Goal: Task Accomplishment & Management: Manage account settings

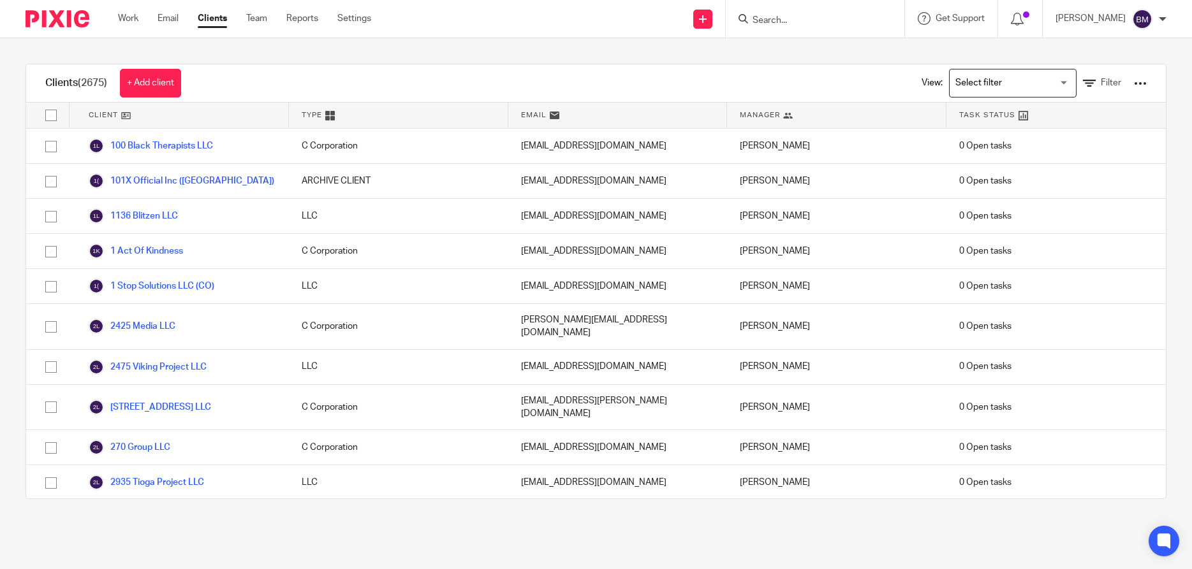
click at [773, 19] on input "Search" at bounding box center [808, 20] width 115 height 11
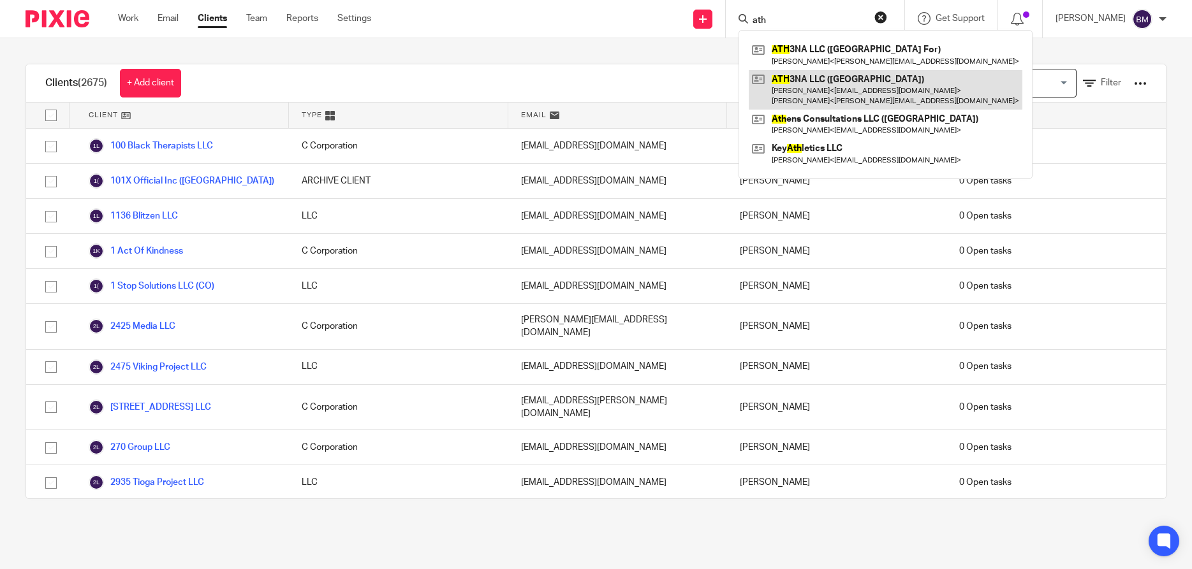
type input "ath"
click at [819, 84] on link at bounding box center [886, 90] width 274 height 40
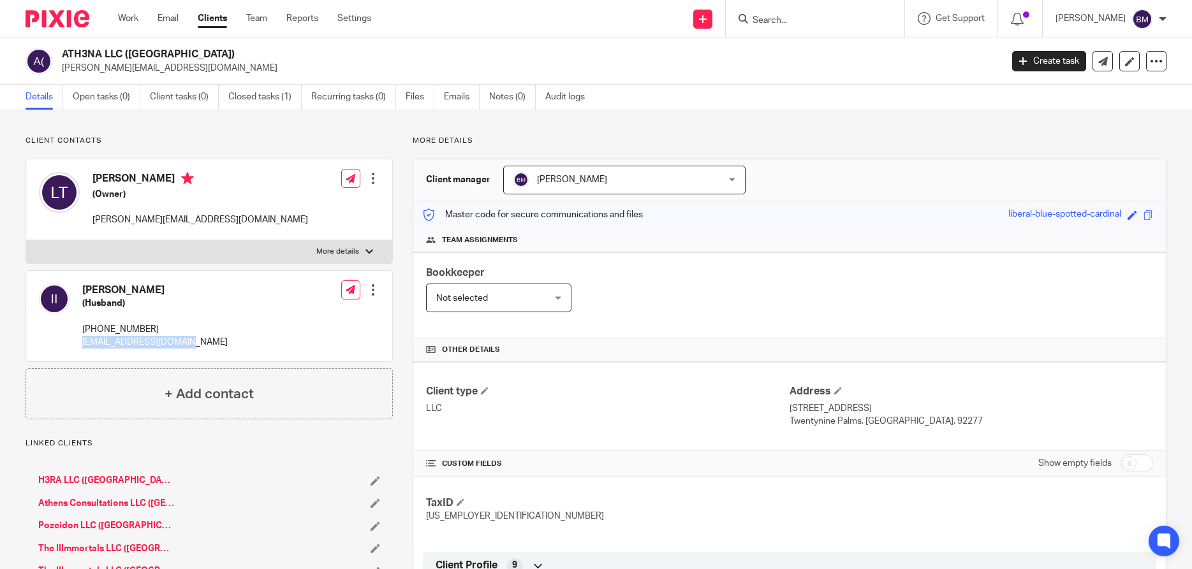
drag, startPoint x: 78, startPoint y: 342, endPoint x: 204, endPoint y: 348, distance: 125.8
click at [204, 348] on div "Isaac Tate III (Husband) (619) 494-6522 iamisaactate@gmail.com Edit contact Cre…" at bounding box center [209, 316] width 366 height 91
copy p "iamisaactate@gmail.com"
click at [221, 21] on link "Clients" at bounding box center [212, 18] width 29 height 13
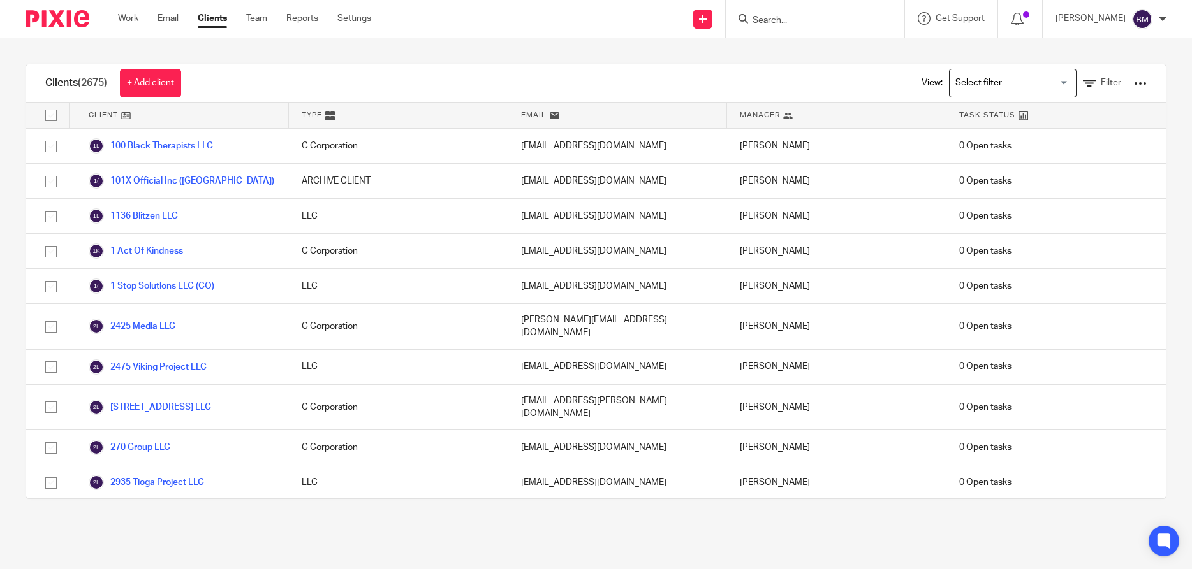
click at [782, 18] on input "Search" at bounding box center [808, 20] width 115 height 11
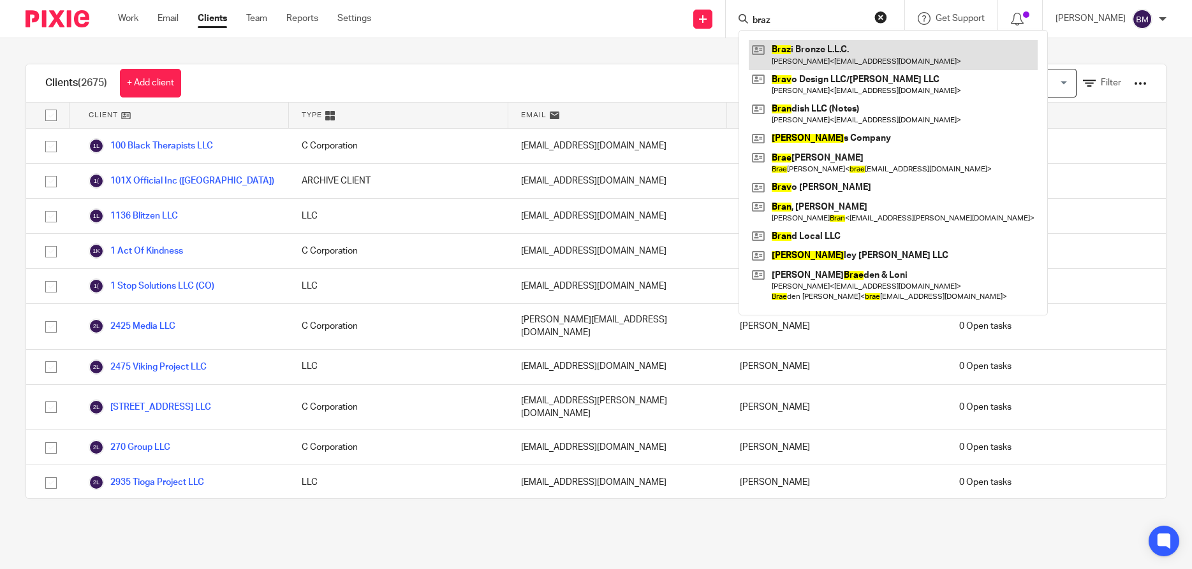
type input "braz"
click at [830, 52] on link at bounding box center [893, 54] width 289 height 29
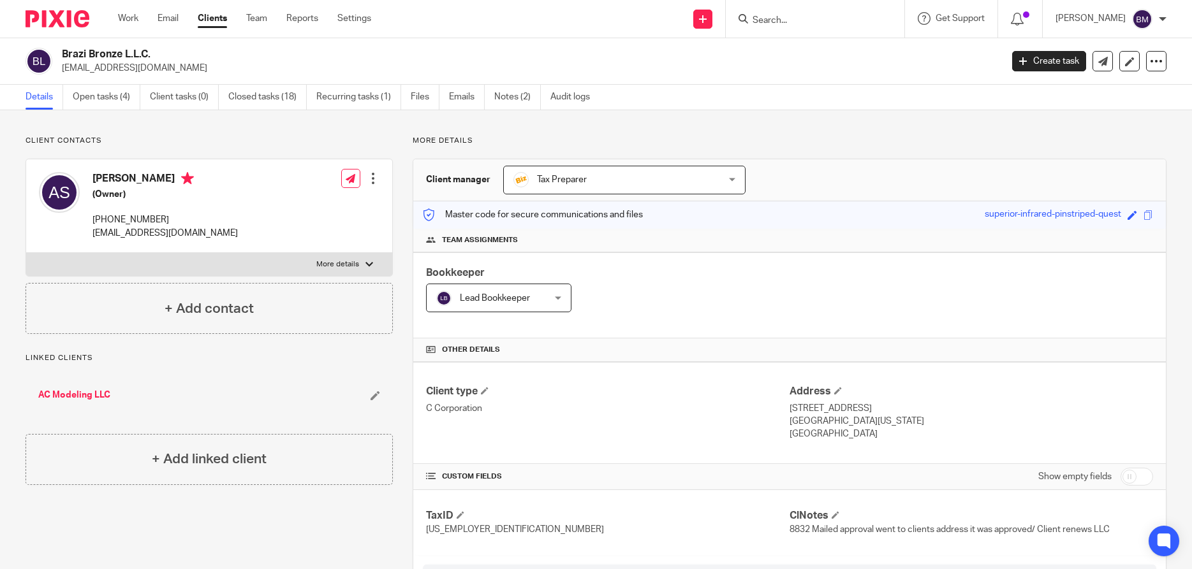
drag, startPoint x: 1144, startPoint y: 478, endPoint x: 1036, endPoint y: 471, distance: 108.6
click at [1143, 478] on input "checkbox" at bounding box center [1136, 477] width 33 height 18
checkbox input "true"
click at [789, 16] on input "Search" at bounding box center [808, 20] width 115 height 11
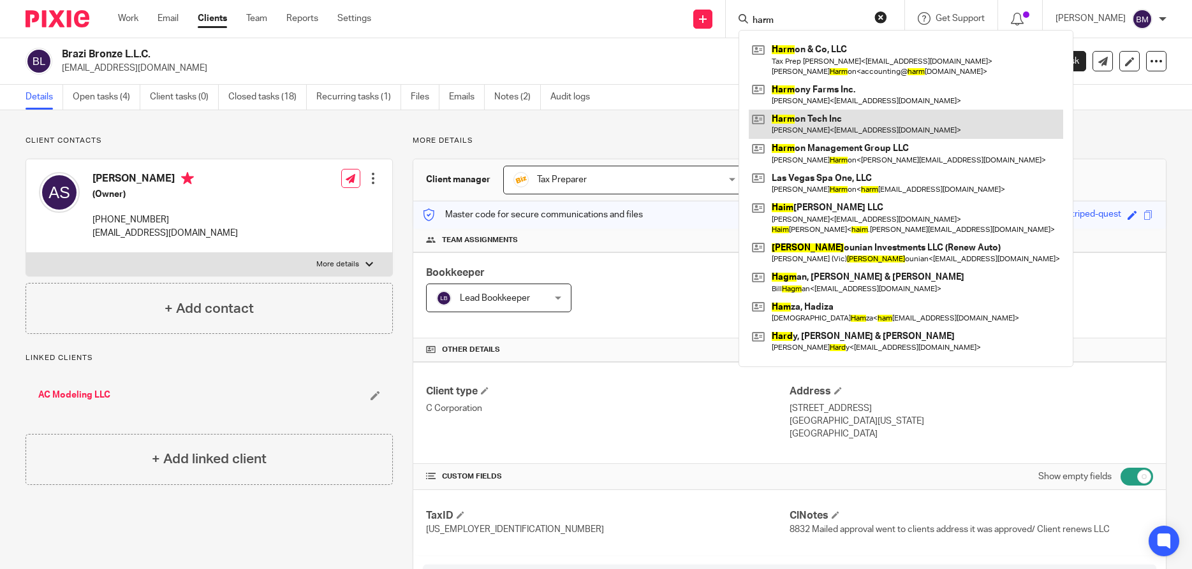
type input "harm"
click at [820, 114] on link at bounding box center [906, 124] width 314 height 29
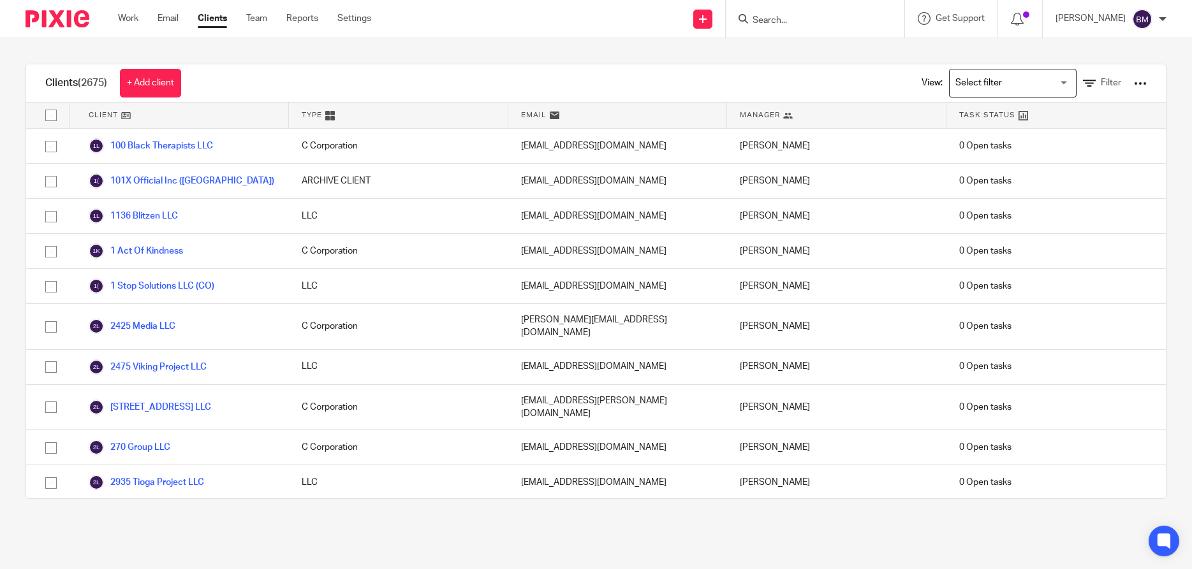
click at [778, 17] on input "Search" at bounding box center [808, 20] width 115 height 11
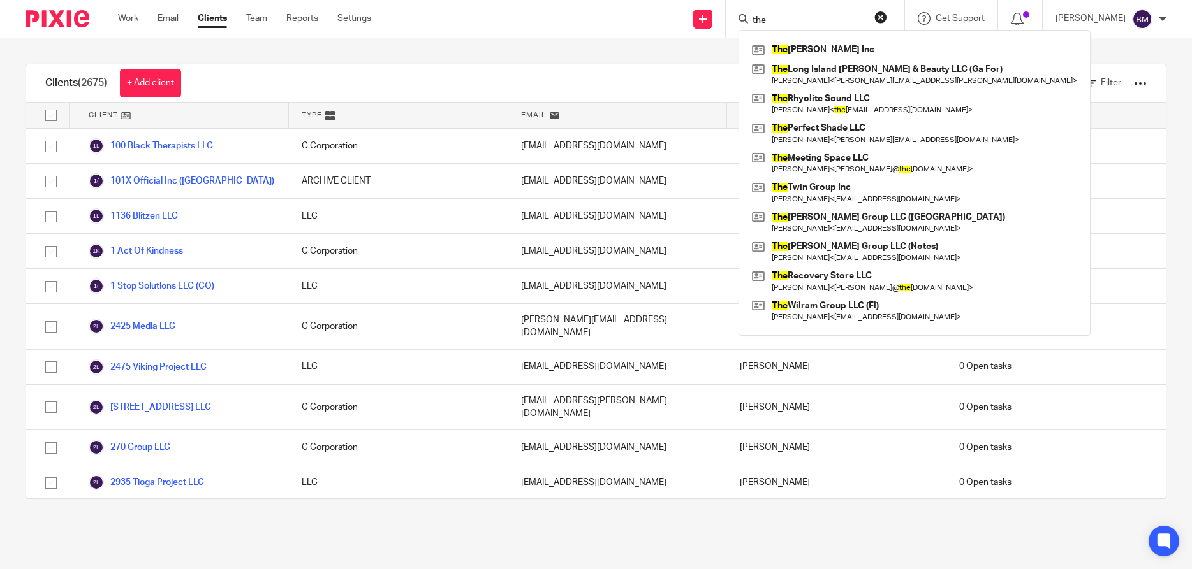
type input "the"
click at [887, 16] on button "reset" at bounding box center [880, 17] width 13 height 13
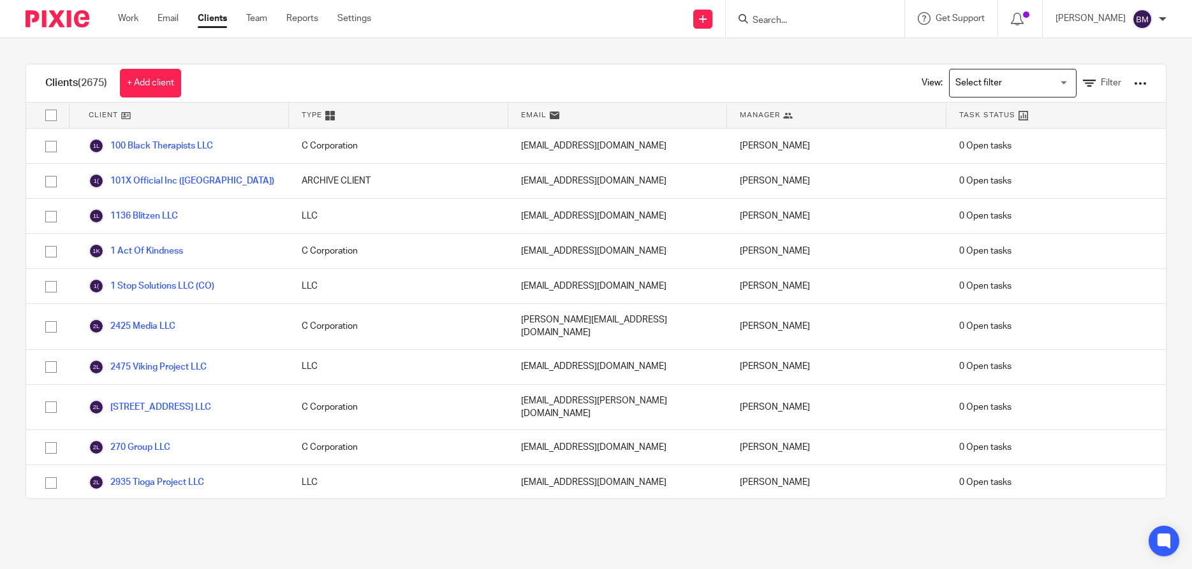
click at [789, 25] on input "Search" at bounding box center [808, 20] width 115 height 11
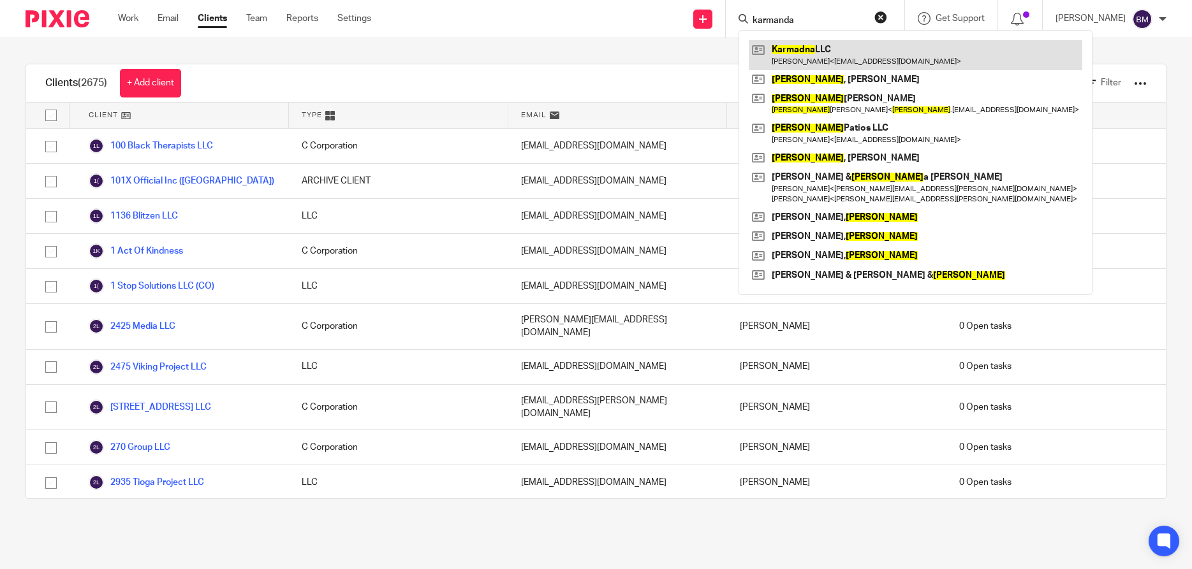
type input "karmanda"
click at [818, 56] on link at bounding box center [916, 54] width 334 height 29
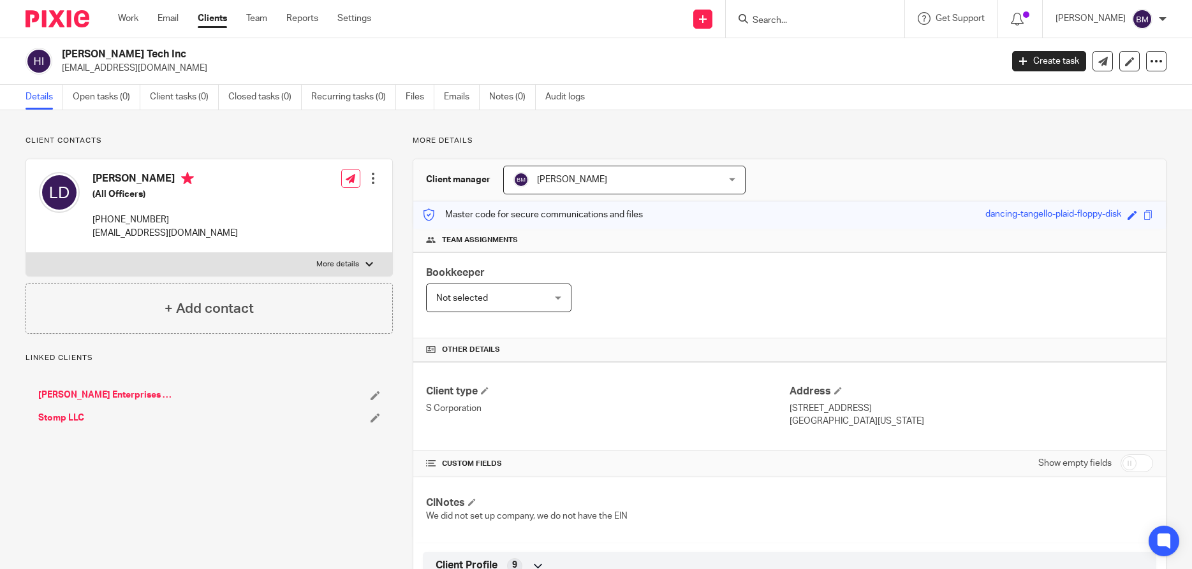
drag, startPoint x: 1139, startPoint y: 465, endPoint x: 1112, endPoint y: 465, distance: 27.4
click at [1139, 466] on input "checkbox" at bounding box center [1136, 464] width 33 height 18
checkbox input "true"
click at [701, 307] on div "Bookkeeper Not selected Not selected Not selected Bill Stocker Billing Invoices…" at bounding box center [789, 296] width 752 height 86
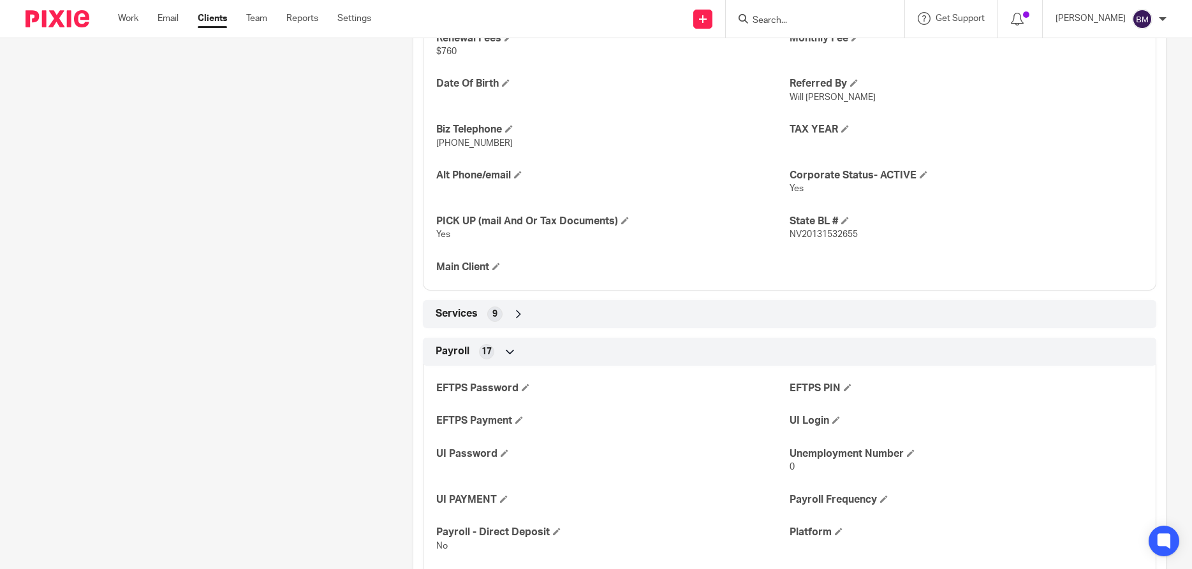
scroll to position [796, 0]
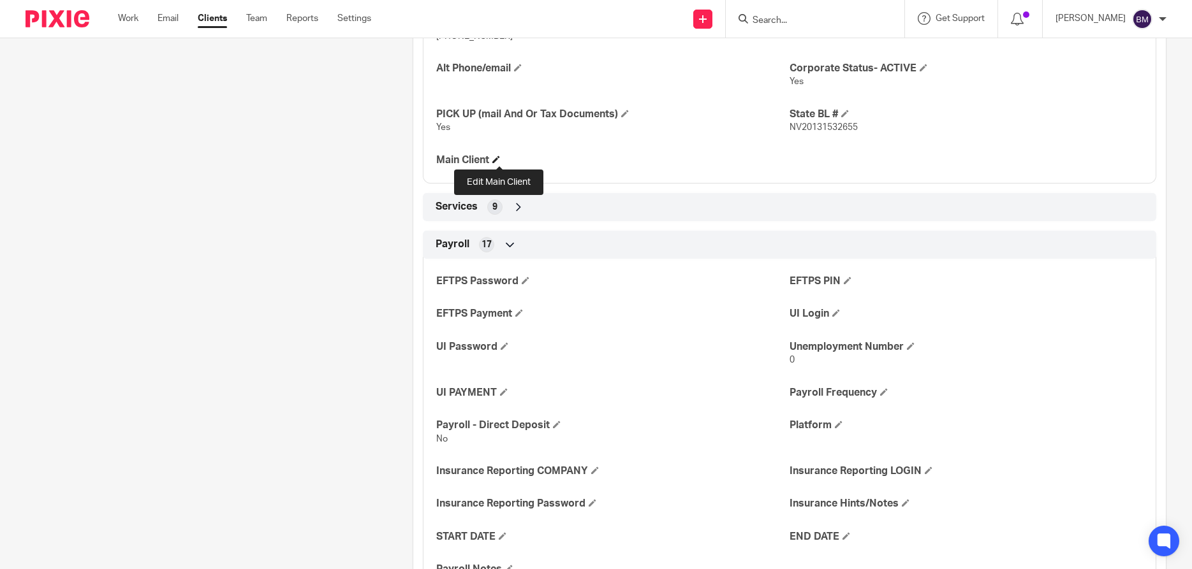
click at [499, 159] on span at bounding box center [496, 160] width 8 height 8
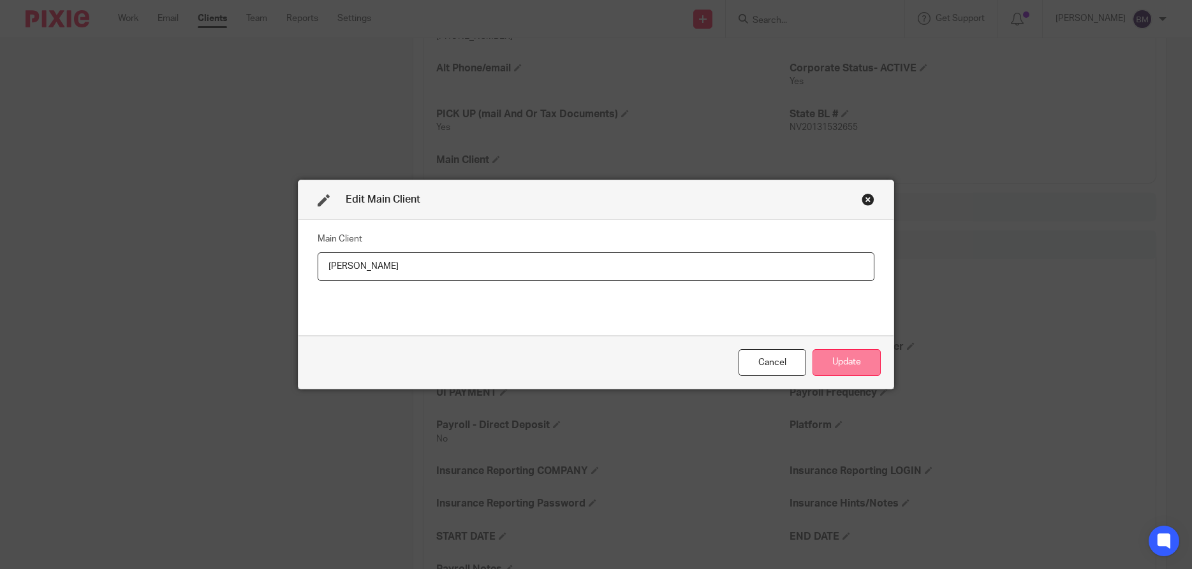
type input "Lareja Drane"
click at [852, 366] on button "Update" at bounding box center [846, 362] width 68 height 27
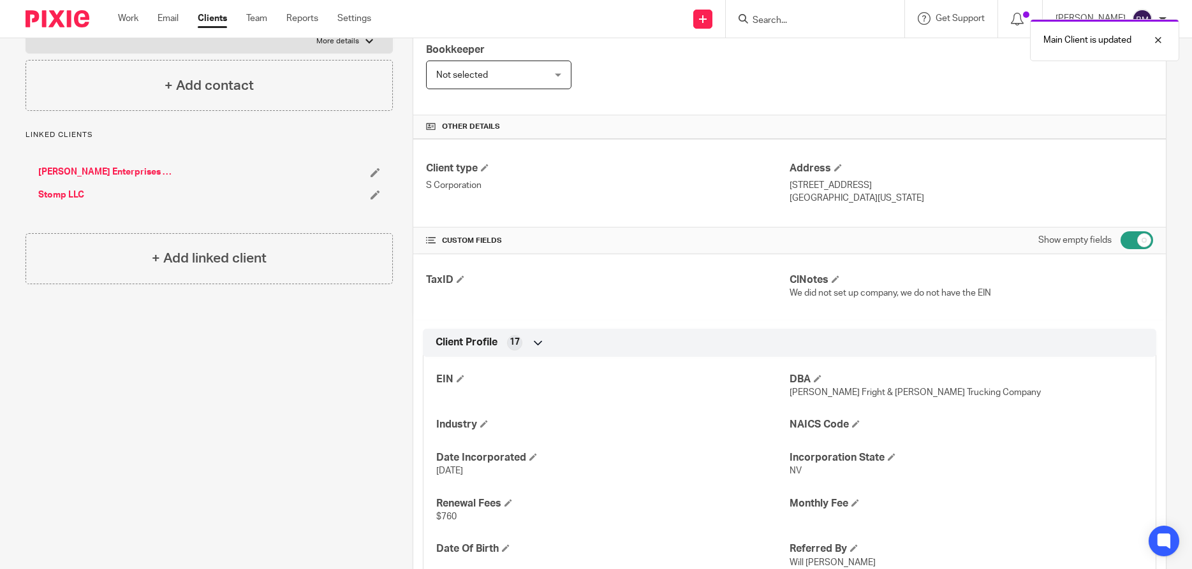
scroll to position [184, 0]
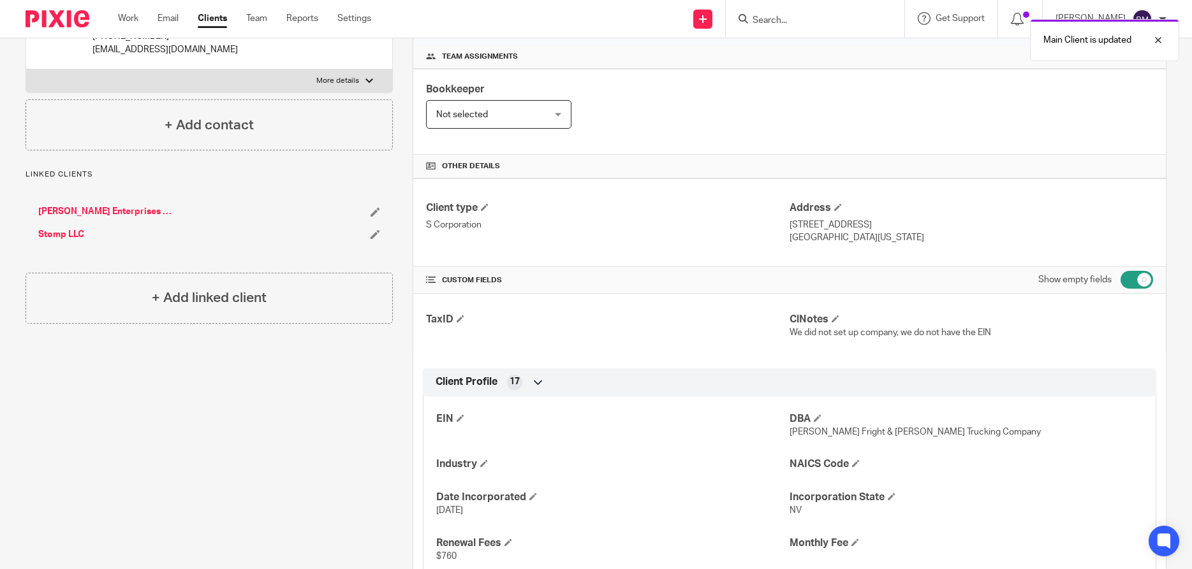
click at [93, 209] on link "Drane Enterprises LLC" at bounding box center [106, 211] width 136 height 13
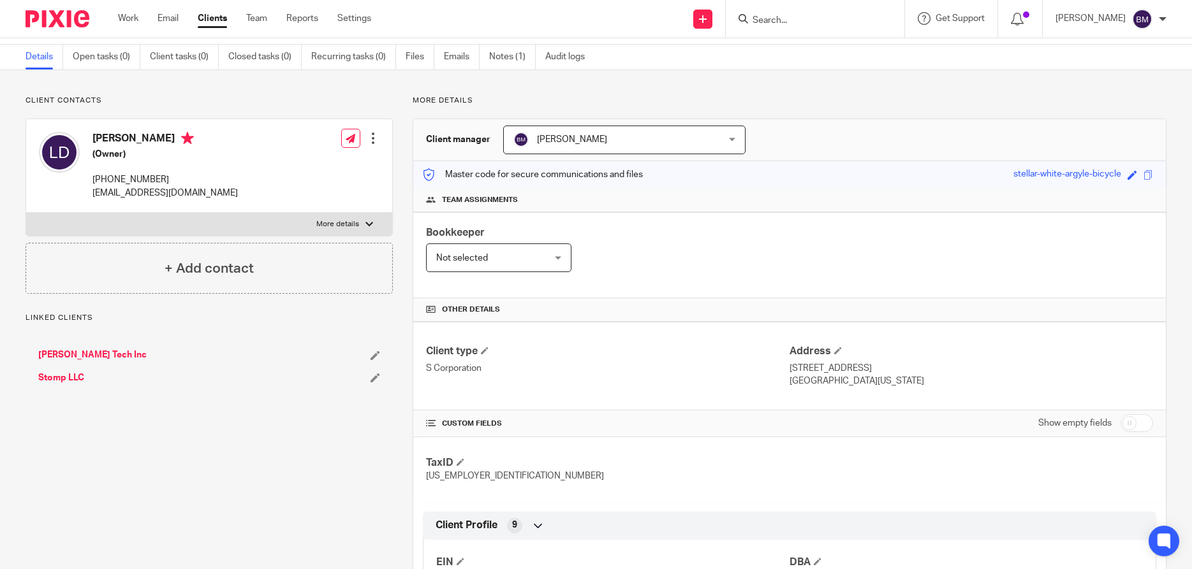
scroll to position [61, 0]
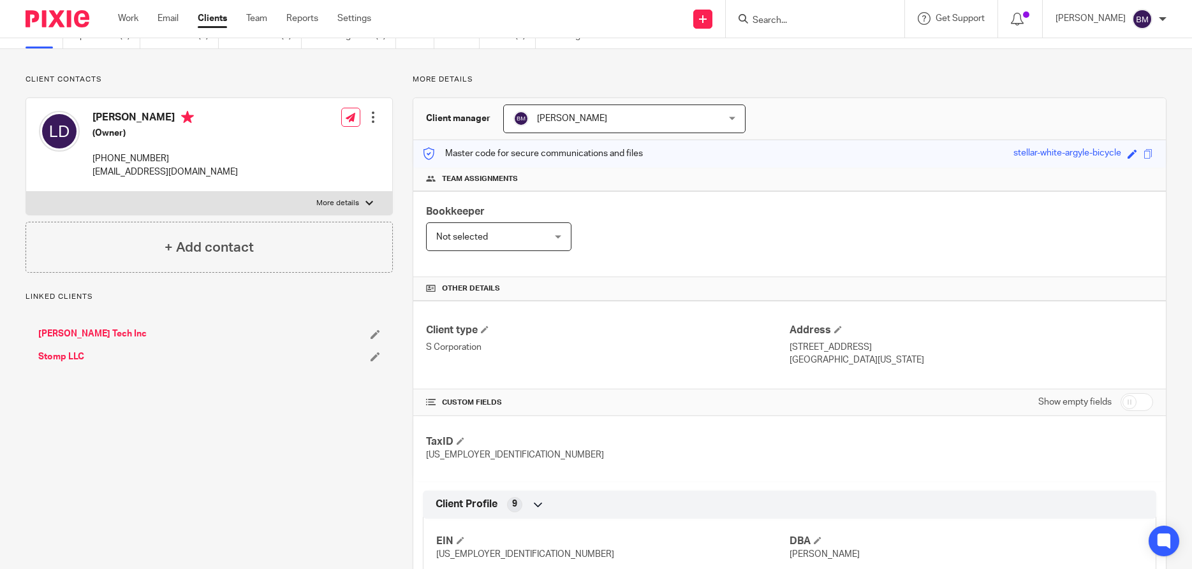
click at [1148, 402] on input "checkbox" at bounding box center [1136, 402] width 33 height 18
checkbox input "true"
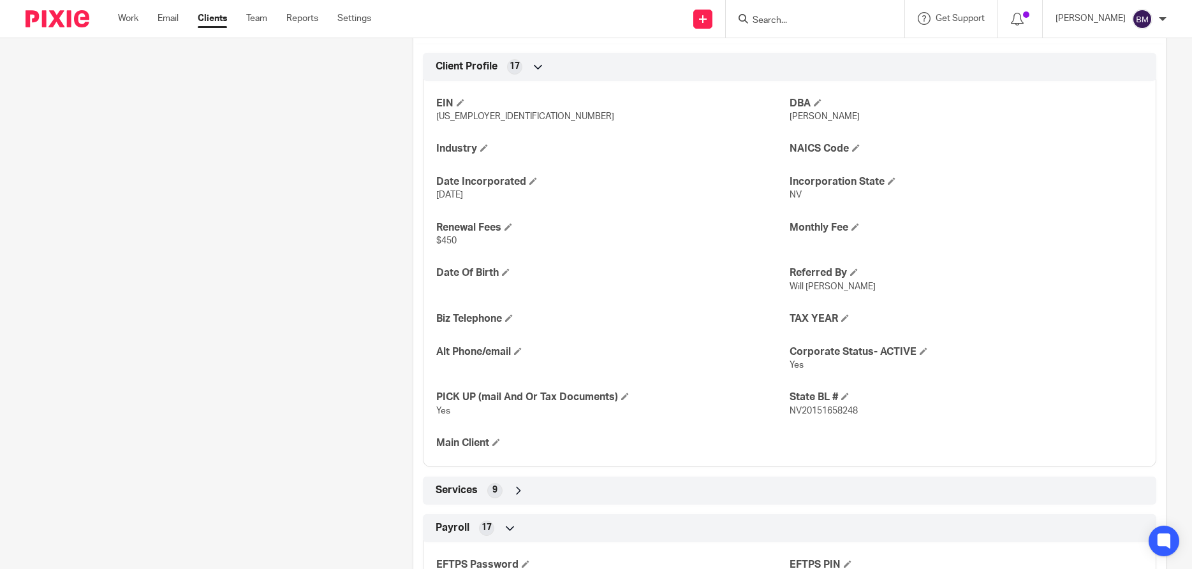
scroll to position [551, 0]
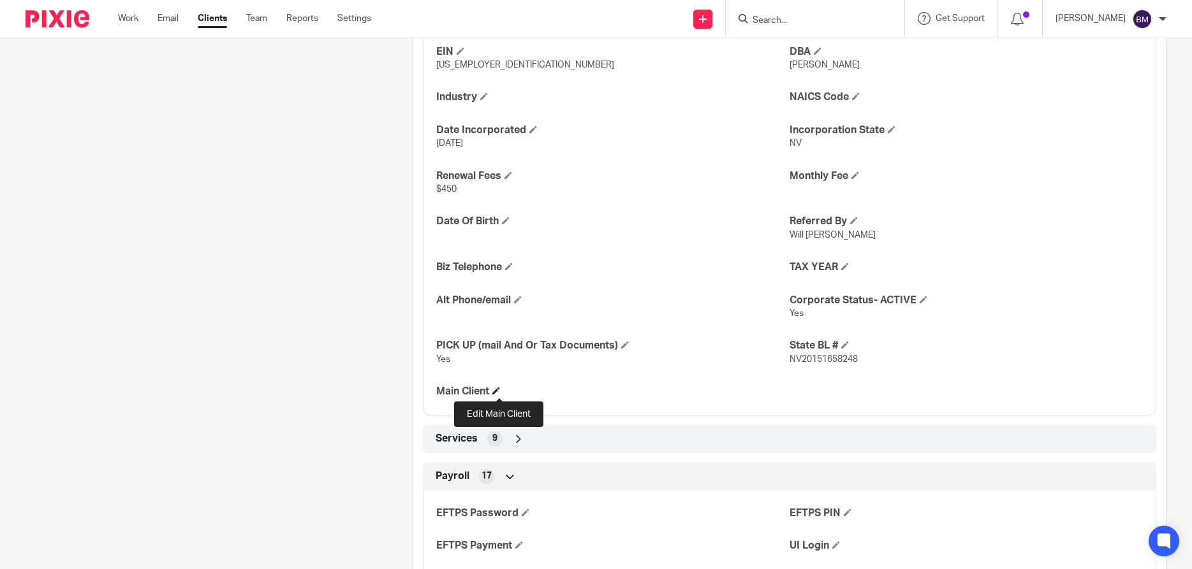
click at [500, 392] on span at bounding box center [496, 391] width 8 height 8
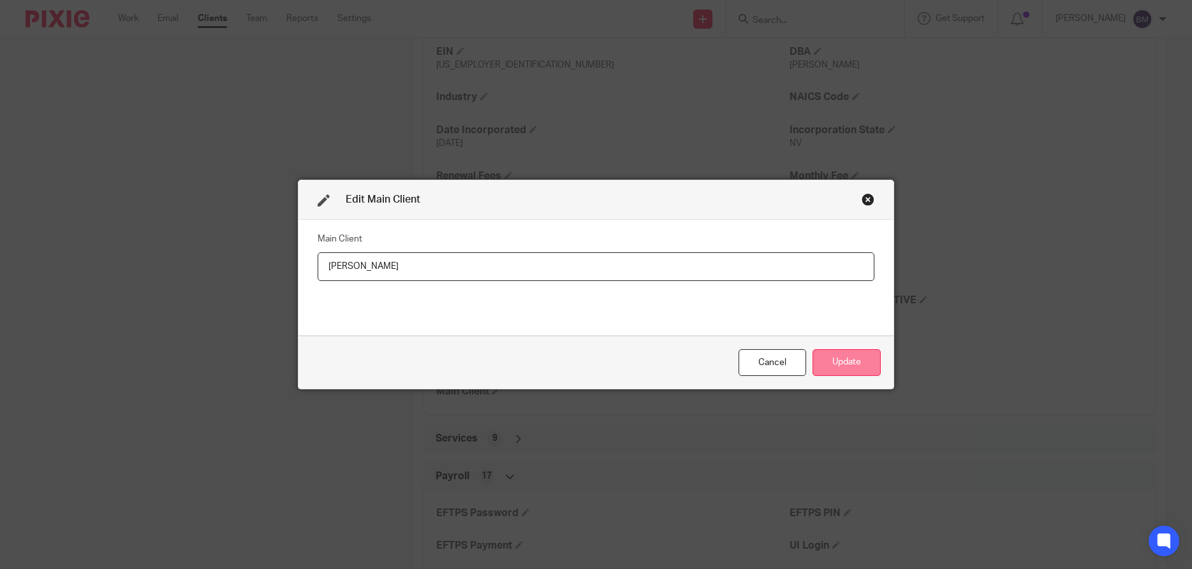
type input "[PERSON_NAME]"
click at [844, 367] on button "Update" at bounding box center [846, 362] width 68 height 27
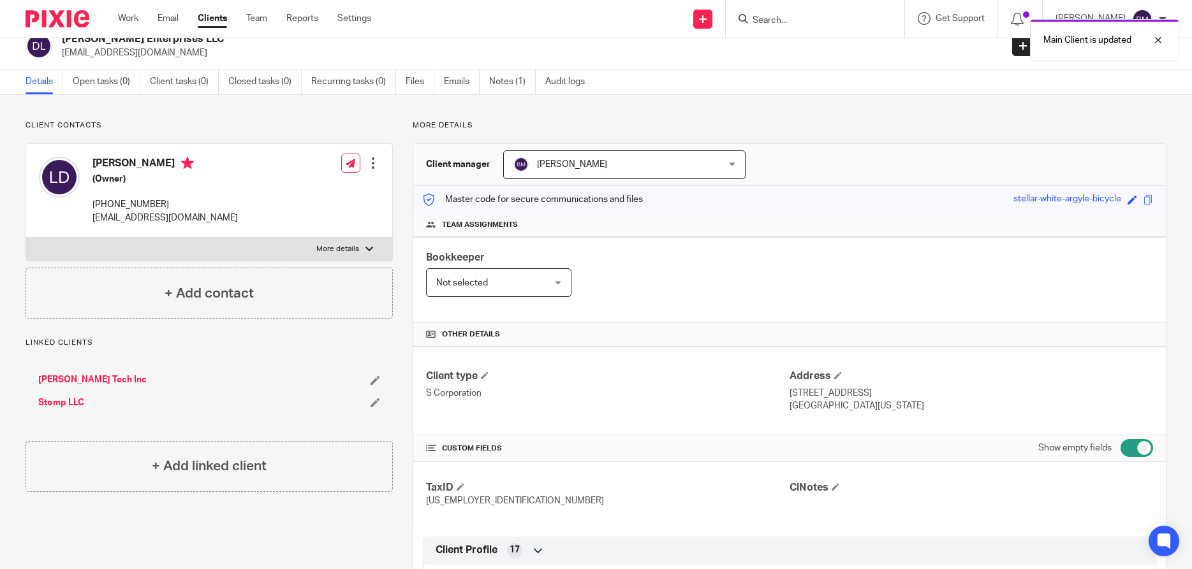
scroll to position [0, 0]
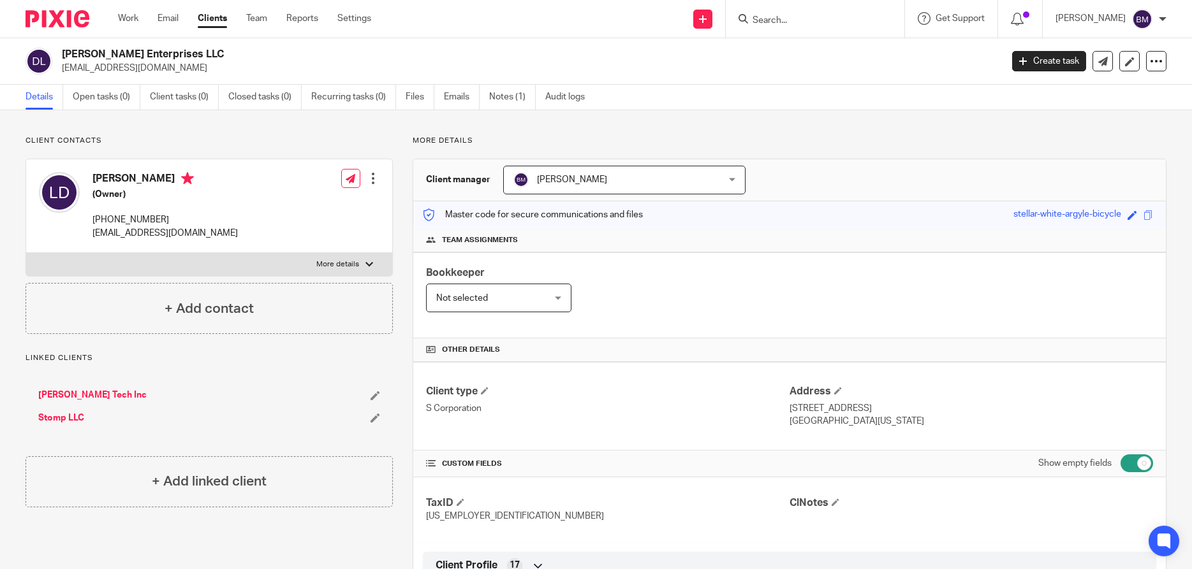
click at [58, 422] on link "Stomp LLC" at bounding box center [61, 418] width 46 height 13
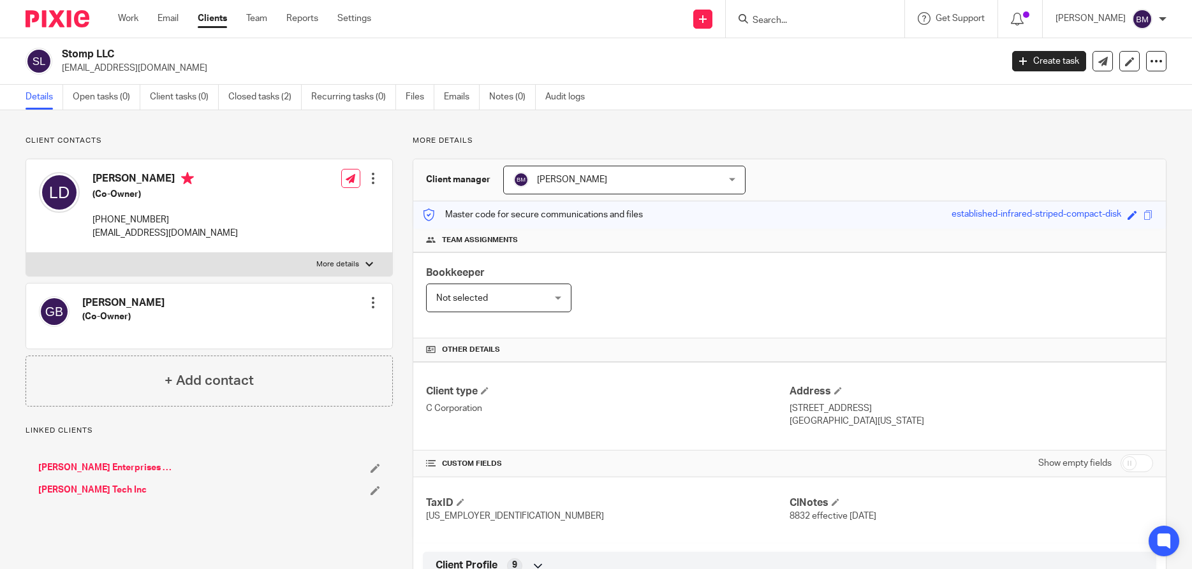
drag, startPoint x: 82, startPoint y: 302, endPoint x: 160, endPoint y: 306, distance: 78.5
click at [160, 306] on div "[PERSON_NAME] (Co-Owner) Edit contact Create client from contact Export data Ma…" at bounding box center [209, 316] width 366 height 65
copy h4 "[PERSON_NAME]"
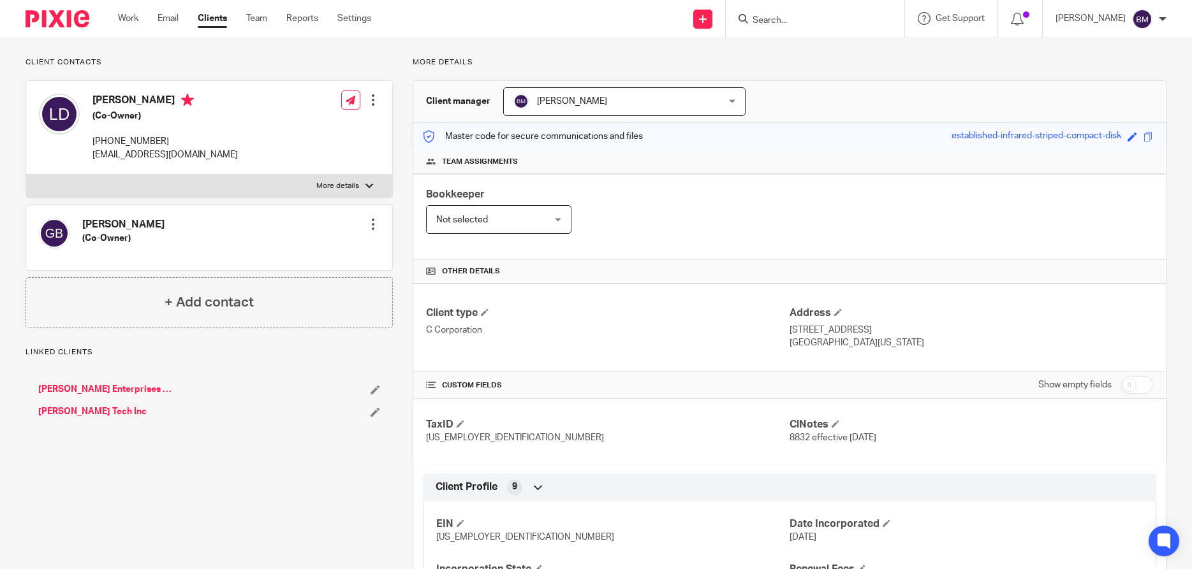
scroll to position [122, 0]
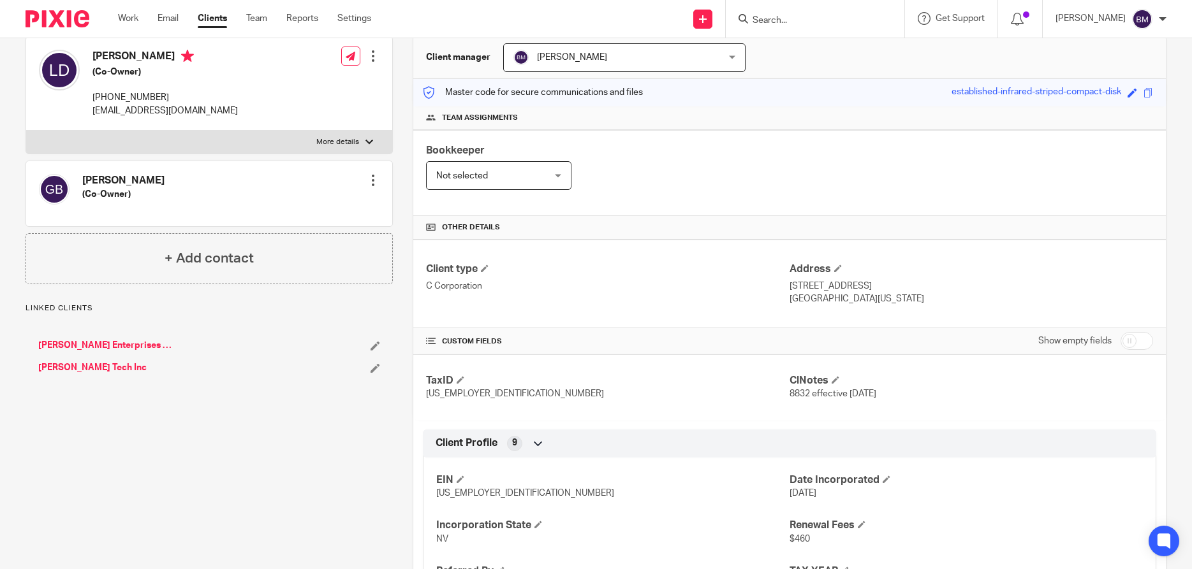
click at [1139, 349] on input "checkbox" at bounding box center [1136, 341] width 33 height 18
checkbox input "true"
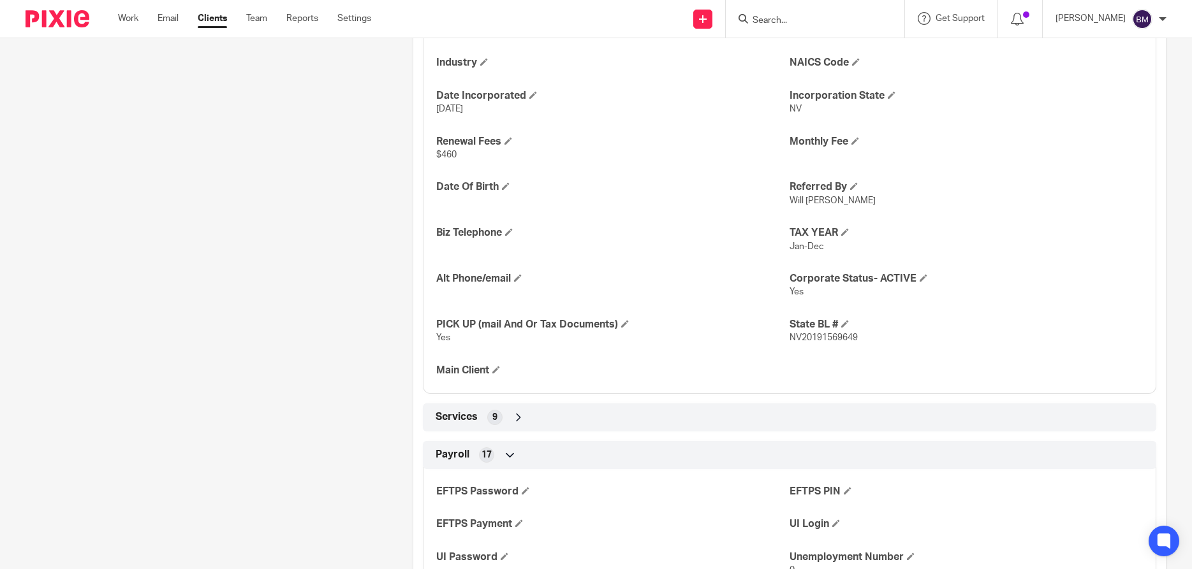
scroll to position [673, 0]
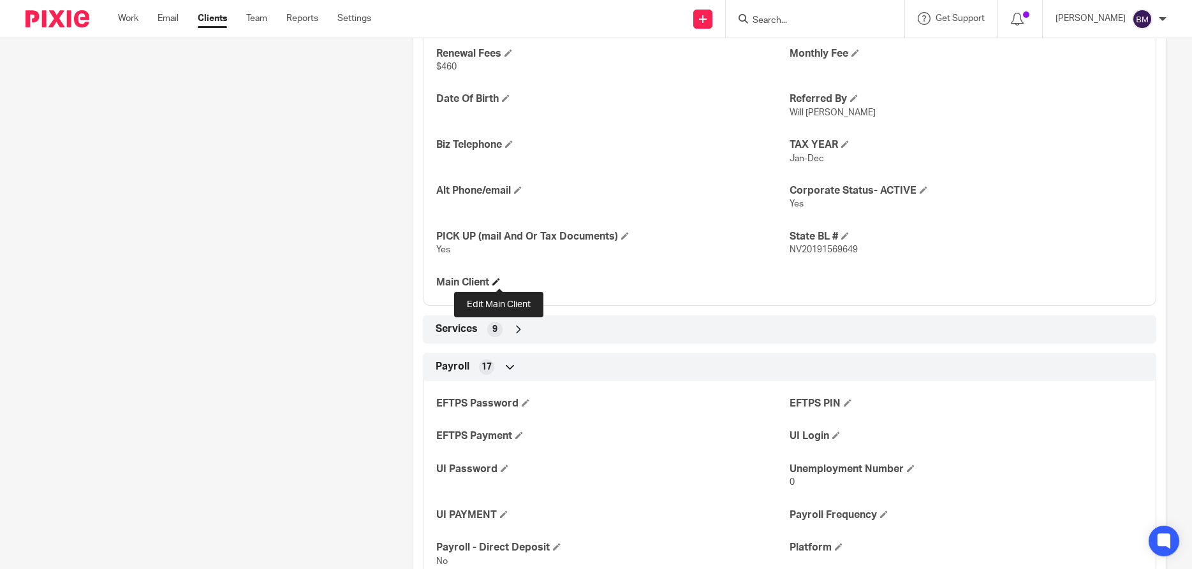
click at [499, 281] on span at bounding box center [496, 282] width 8 height 8
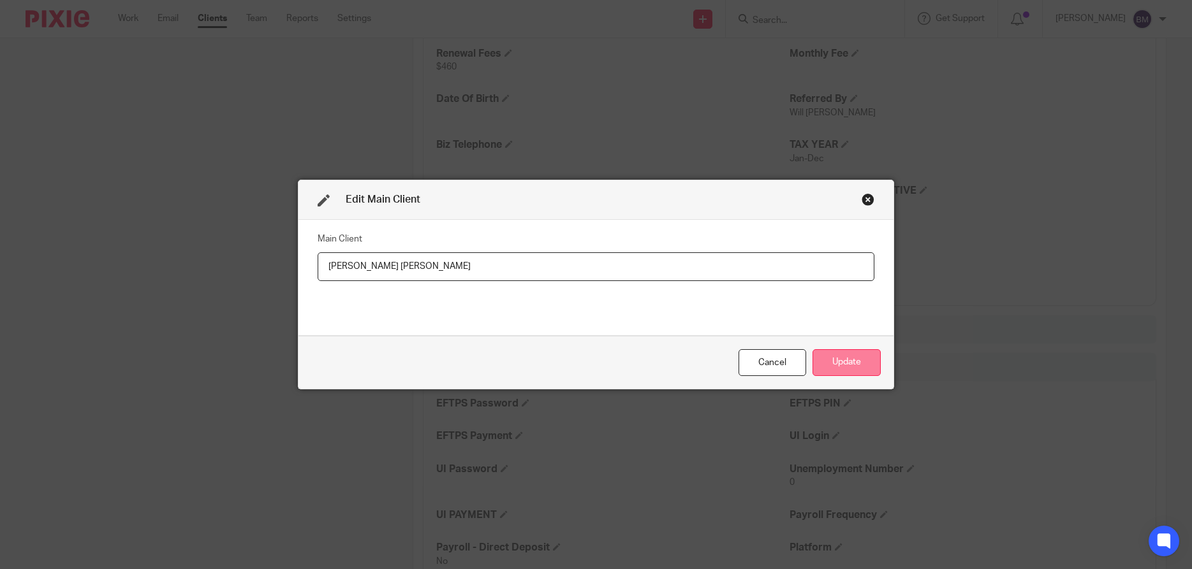
type input "[PERSON_NAME] [PERSON_NAME]"
click at [844, 367] on button "Update" at bounding box center [846, 362] width 68 height 27
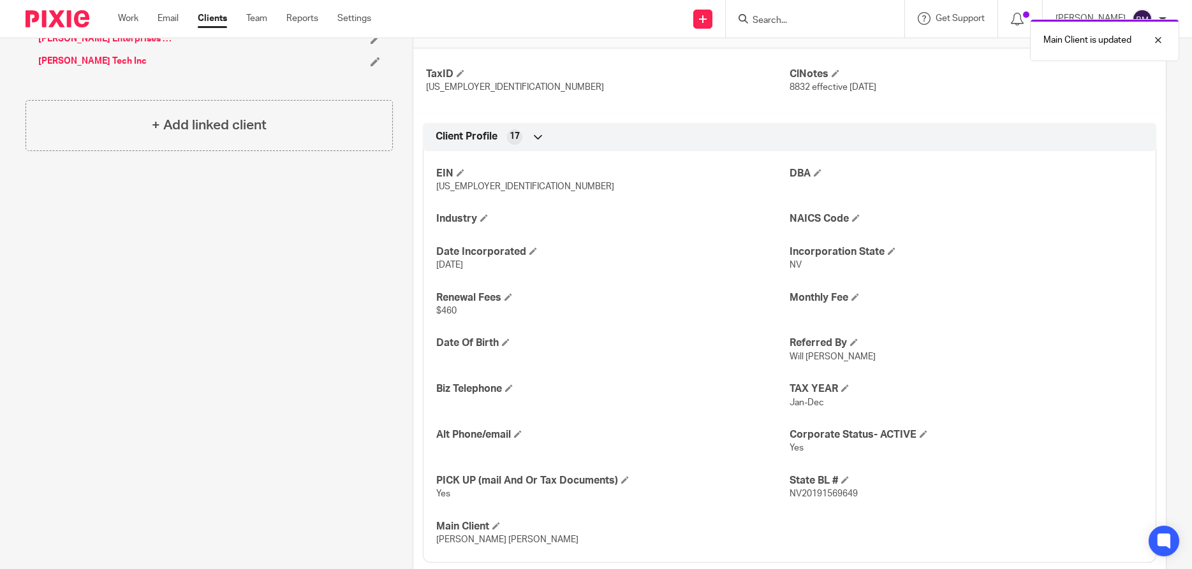
scroll to position [429, 0]
click at [802, 17] on div "Main Client is updated" at bounding box center [887, 37] width 583 height 48
click at [793, 19] on input "Search" at bounding box center [808, 20] width 115 height 11
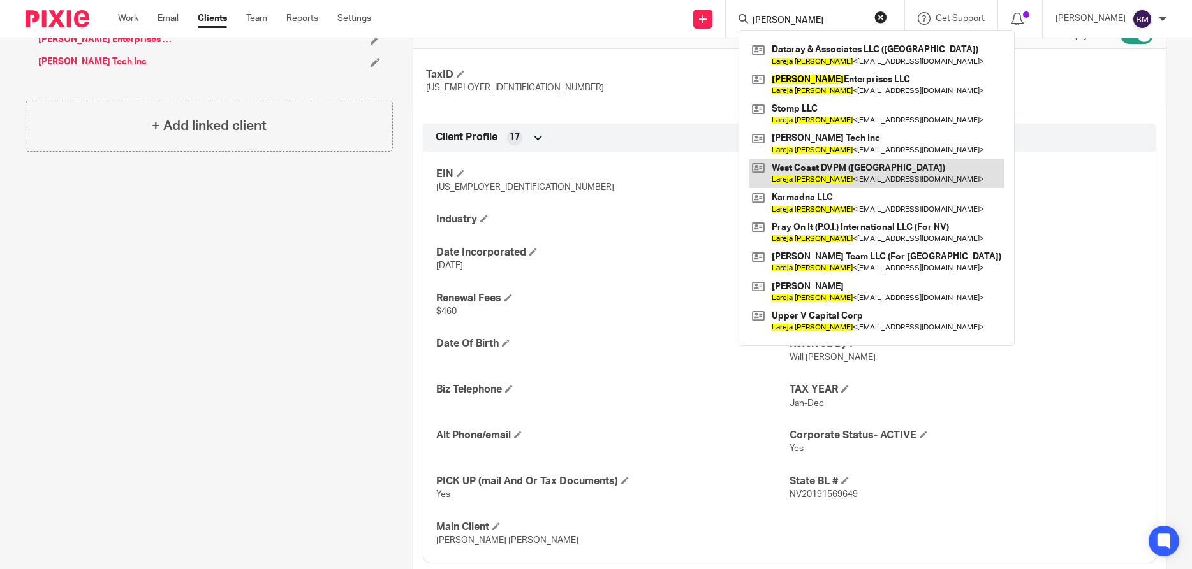
type input "[PERSON_NAME]"
click at [826, 169] on link at bounding box center [877, 173] width 256 height 29
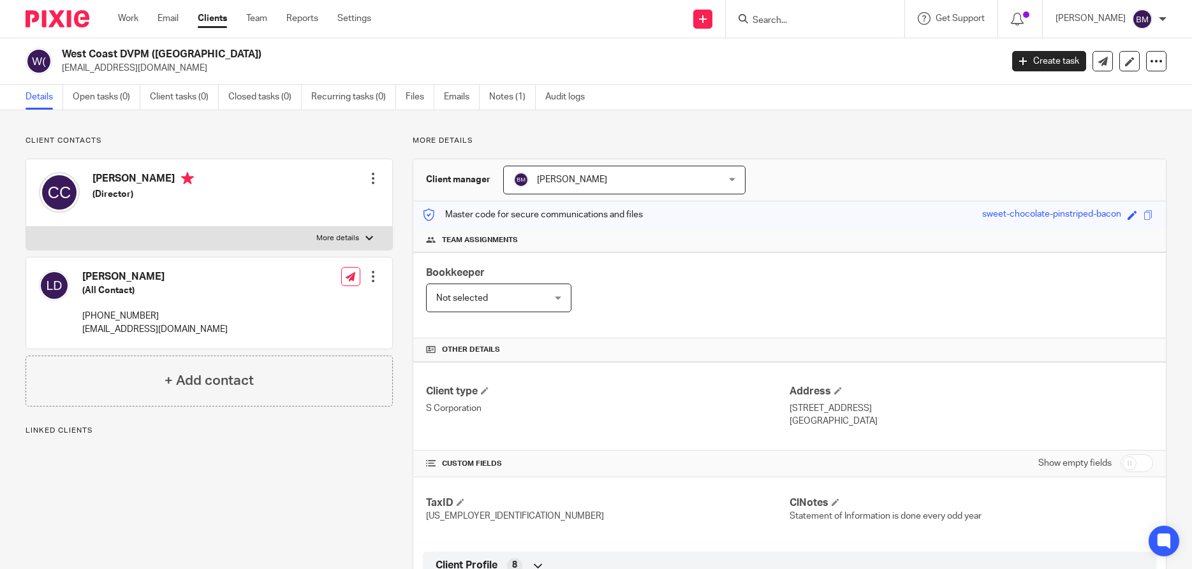
click at [1143, 468] on input "checkbox" at bounding box center [1136, 464] width 33 height 18
checkbox input "true"
drag, startPoint x: 92, startPoint y: 178, endPoint x: 170, endPoint y: 179, distance: 77.8
click at [170, 179] on div "Chris Carpenter (Director)" at bounding box center [116, 193] width 155 height 54
click at [251, 50] on h2 "West Coast DVPM ([GEOGRAPHIC_DATA])" at bounding box center [434, 54] width 745 height 13
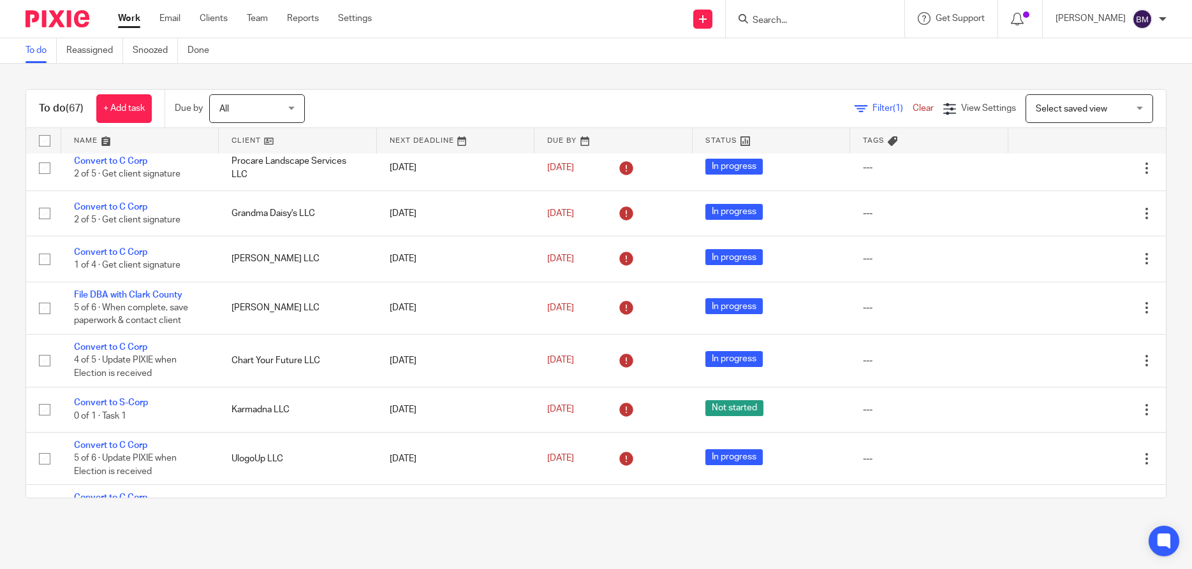
scroll to position [214, 0]
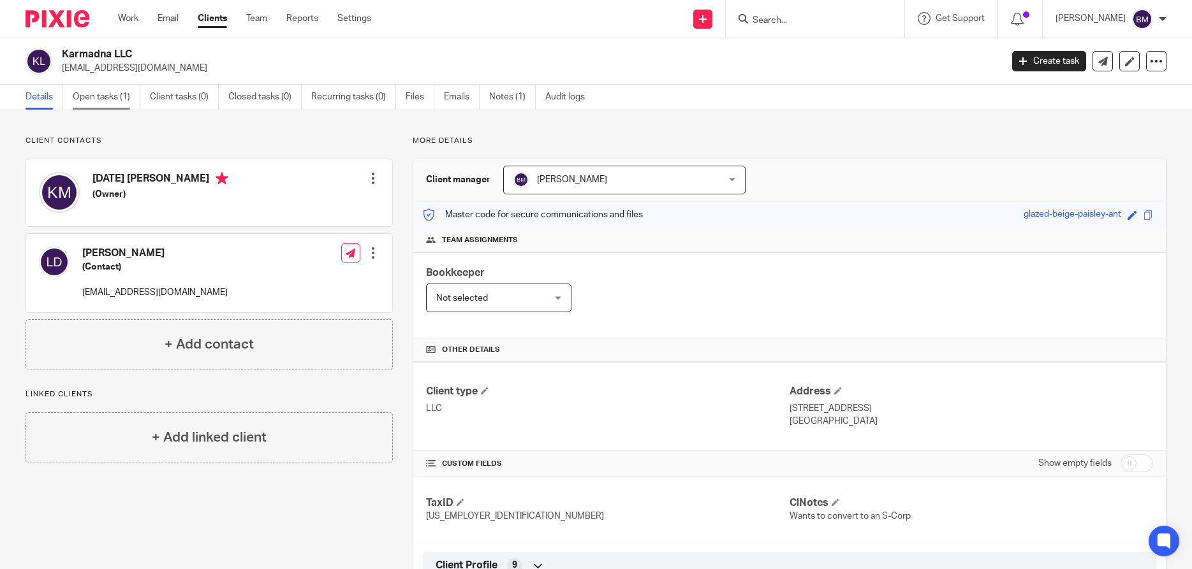
click at [110, 96] on link "Open tasks (1)" at bounding box center [107, 97] width 68 height 25
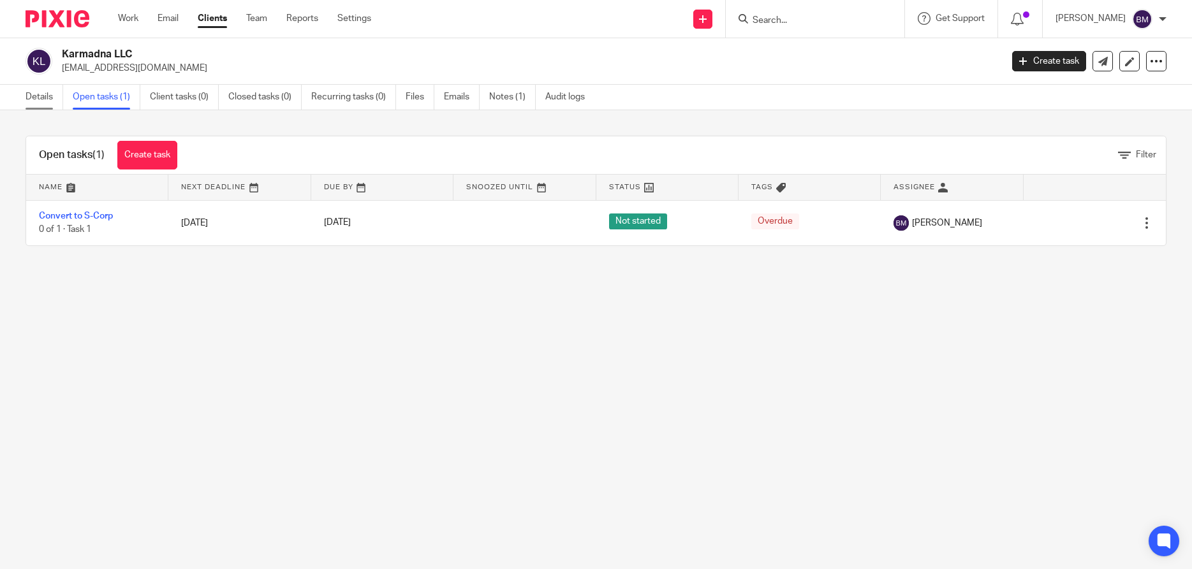
click at [38, 99] on link "Details" at bounding box center [45, 97] width 38 height 25
